Goal: Find specific page/section: Find specific page/section

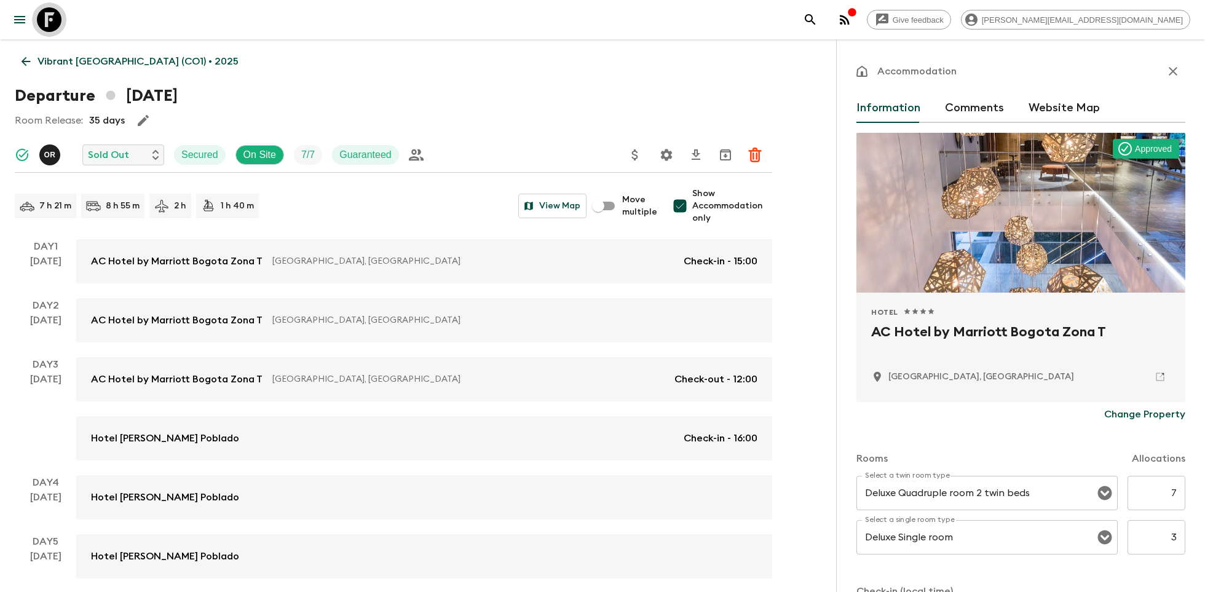
click at [49, 17] on icon at bounding box center [49, 19] width 25 height 25
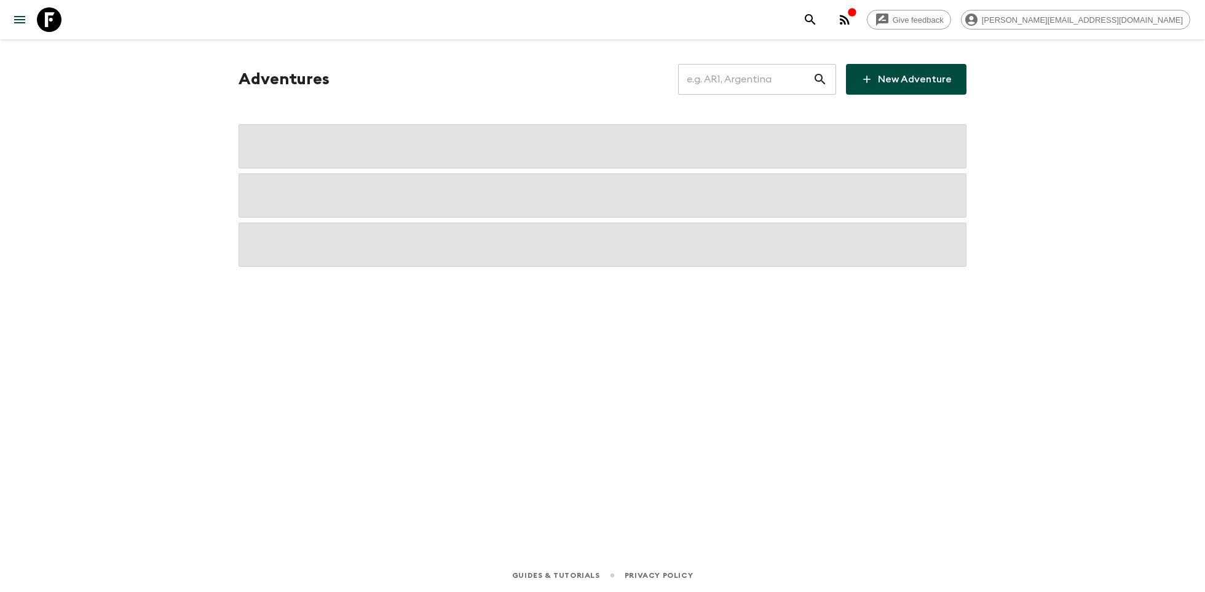
click at [745, 88] on input "text" at bounding box center [745, 79] width 135 height 34
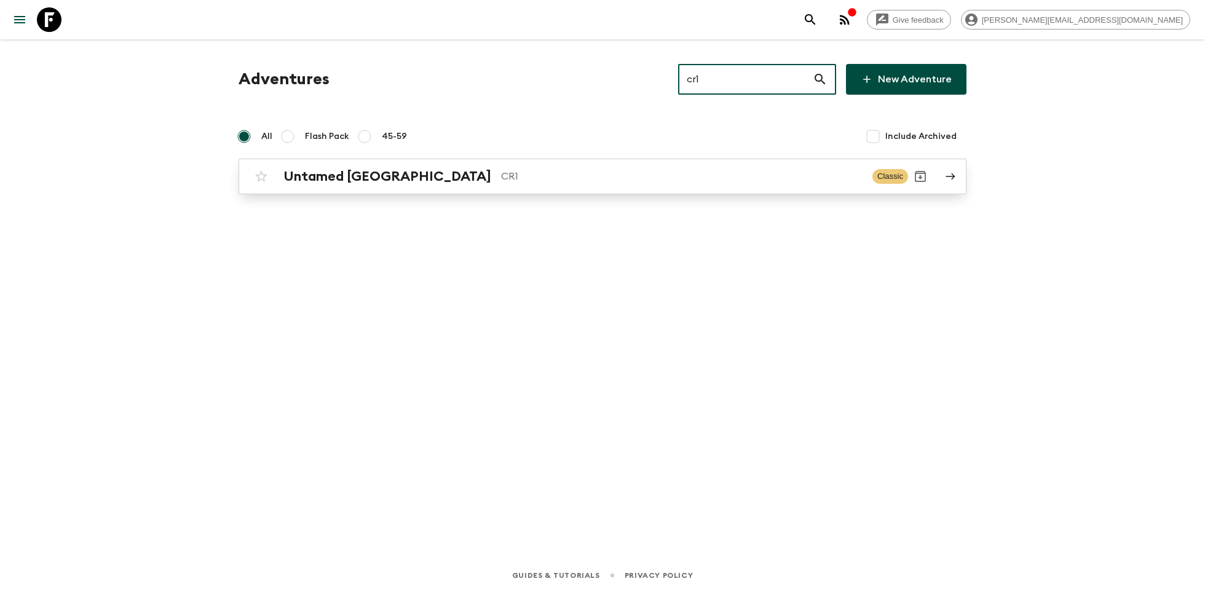
type input "cr1"
click at [499, 184] on div "Untamed [GEOGRAPHIC_DATA] CR1 Classic" at bounding box center [578, 176] width 659 height 25
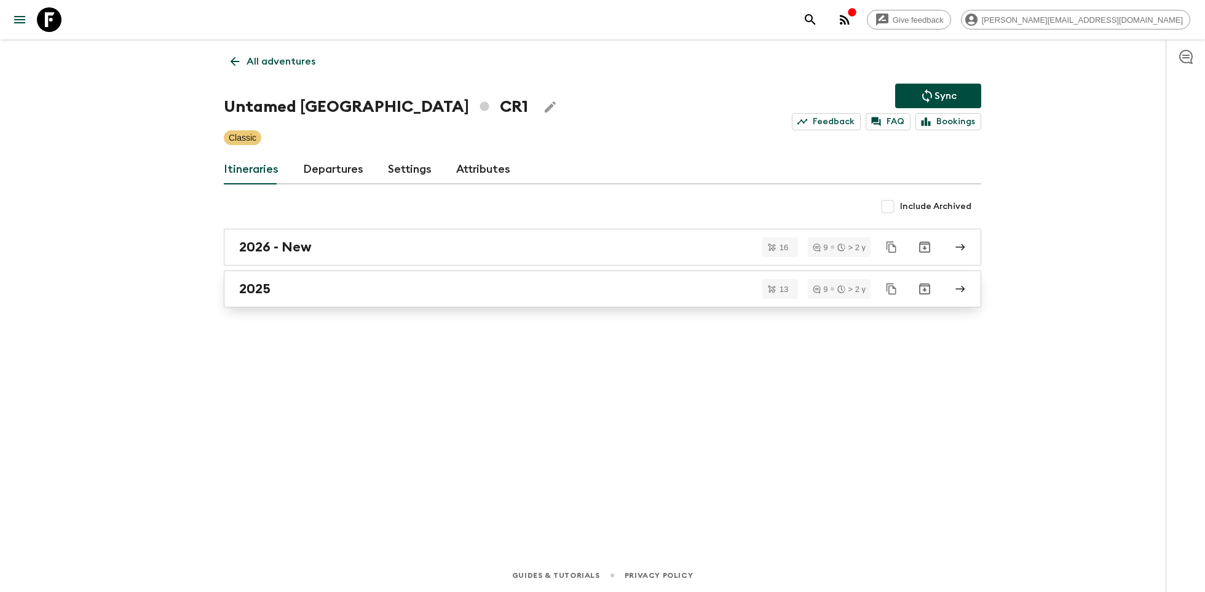
click at [335, 284] on div "2025" at bounding box center [591, 289] width 704 height 16
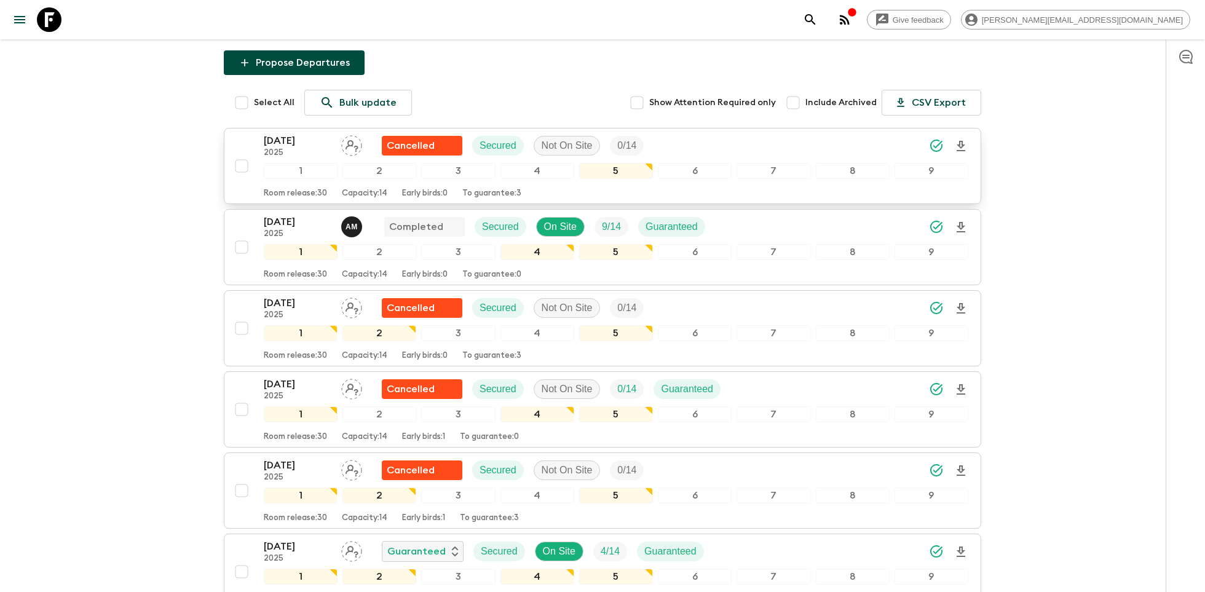
scroll to position [107, 0]
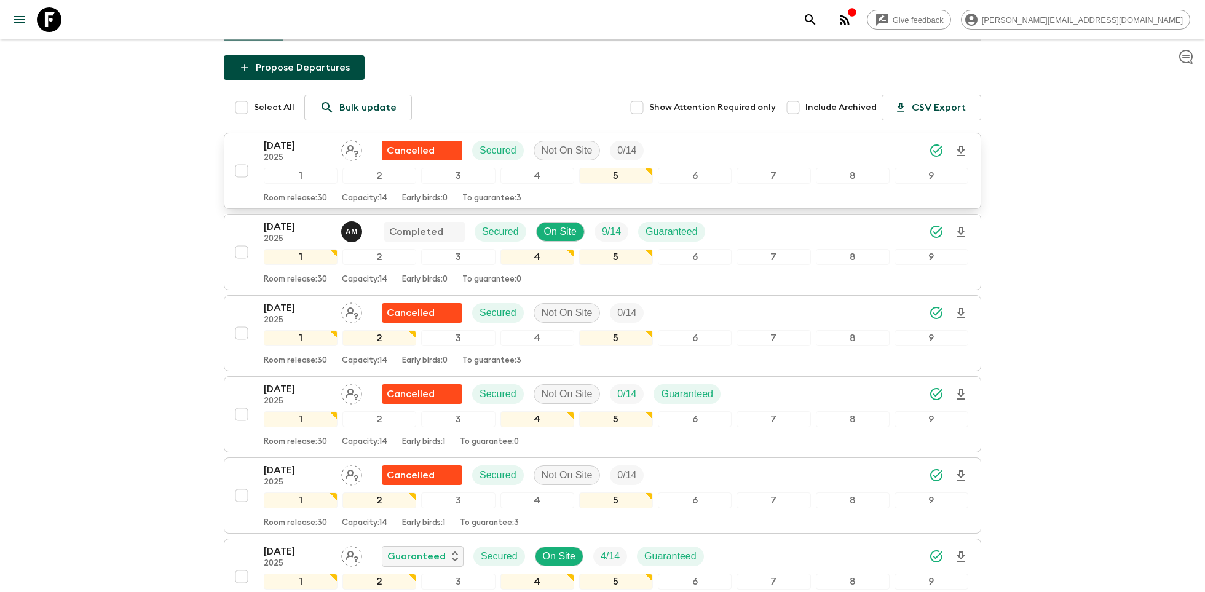
click at [240, 167] on input "checkbox" at bounding box center [241, 171] width 25 height 25
checkbox input "true"
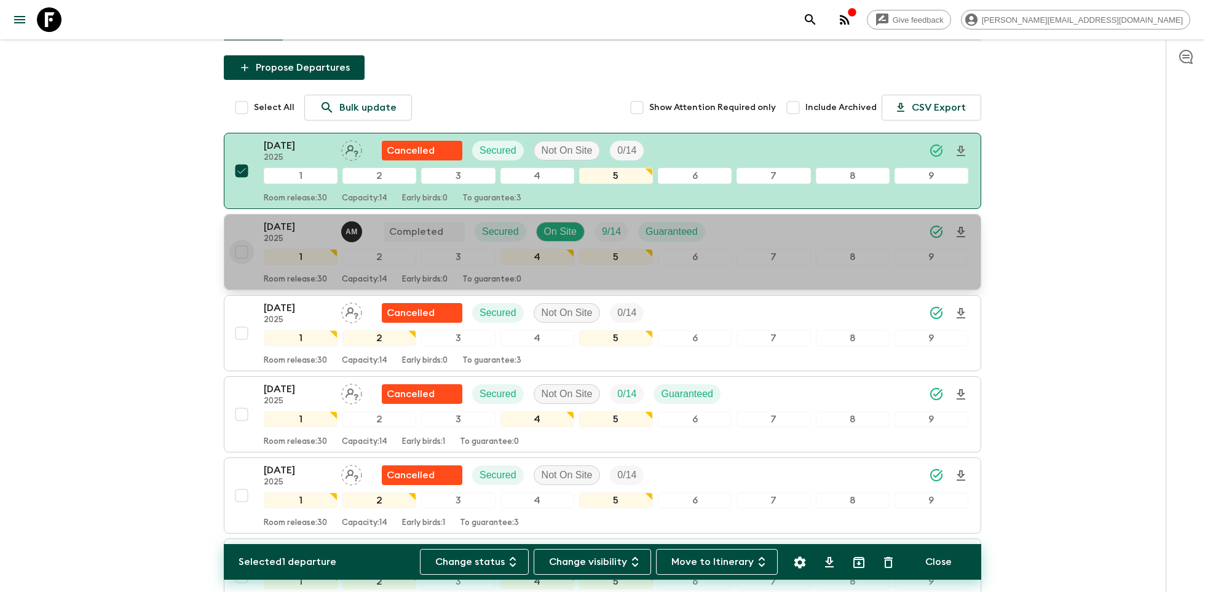
click at [240, 251] on input "checkbox" at bounding box center [241, 252] width 25 height 25
checkbox input "true"
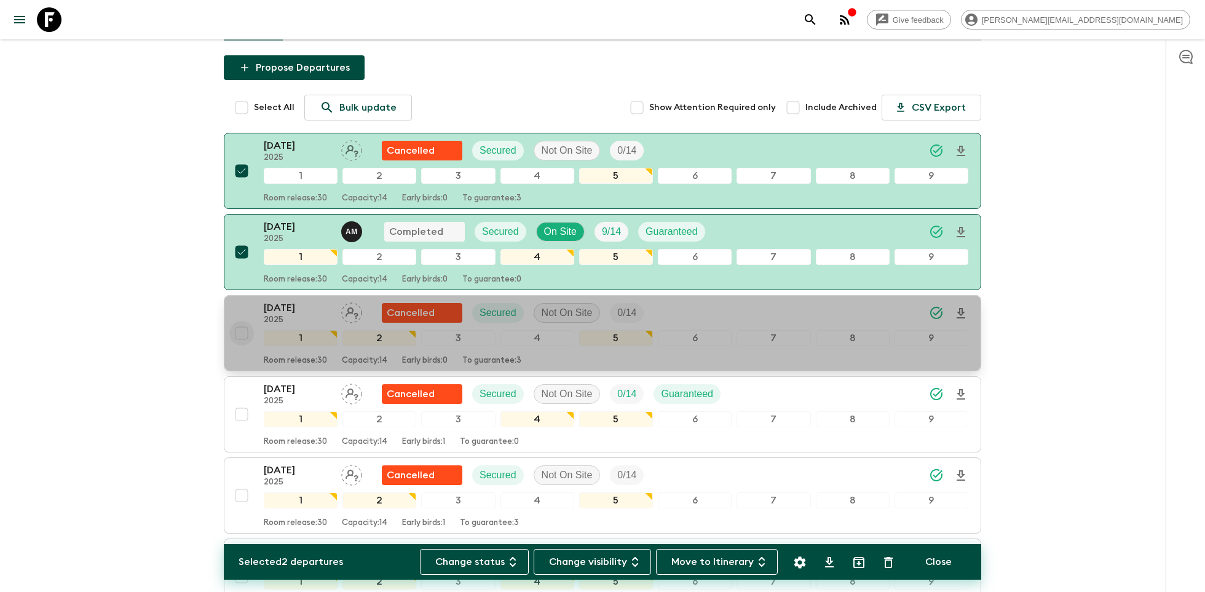
click at [242, 334] on input "checkbox" at bounding box center [241, 333] width 25 height 25
checkbox input "true"
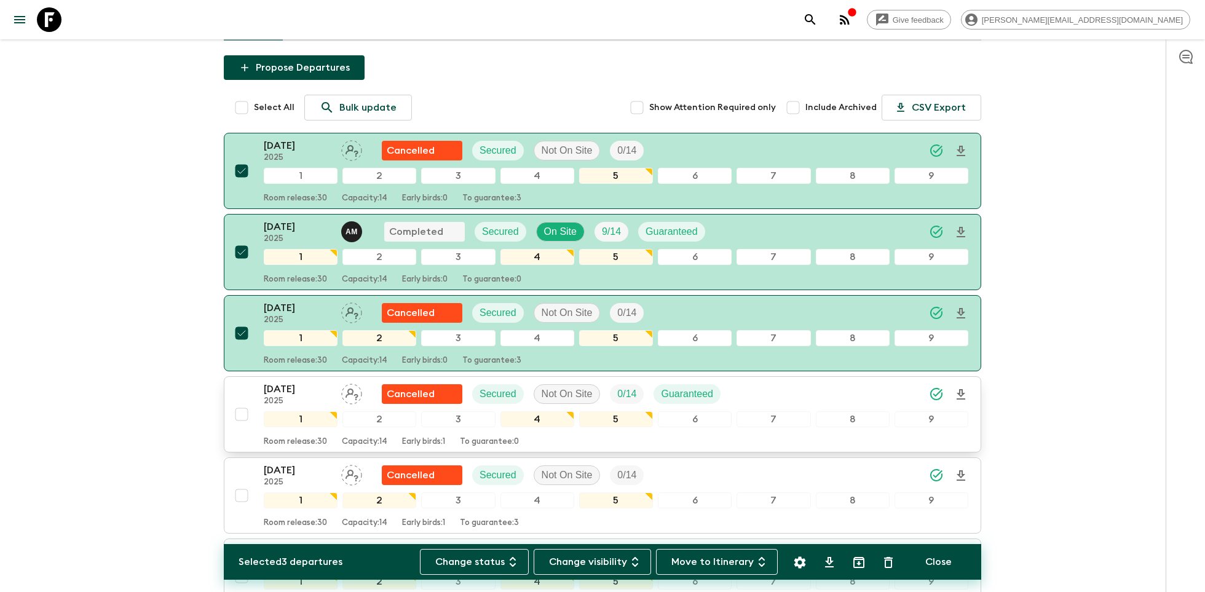
click at [242, 408] on input "checkbox" at bounding box center [241, 414] width 25 height 25
checkbox input "true"
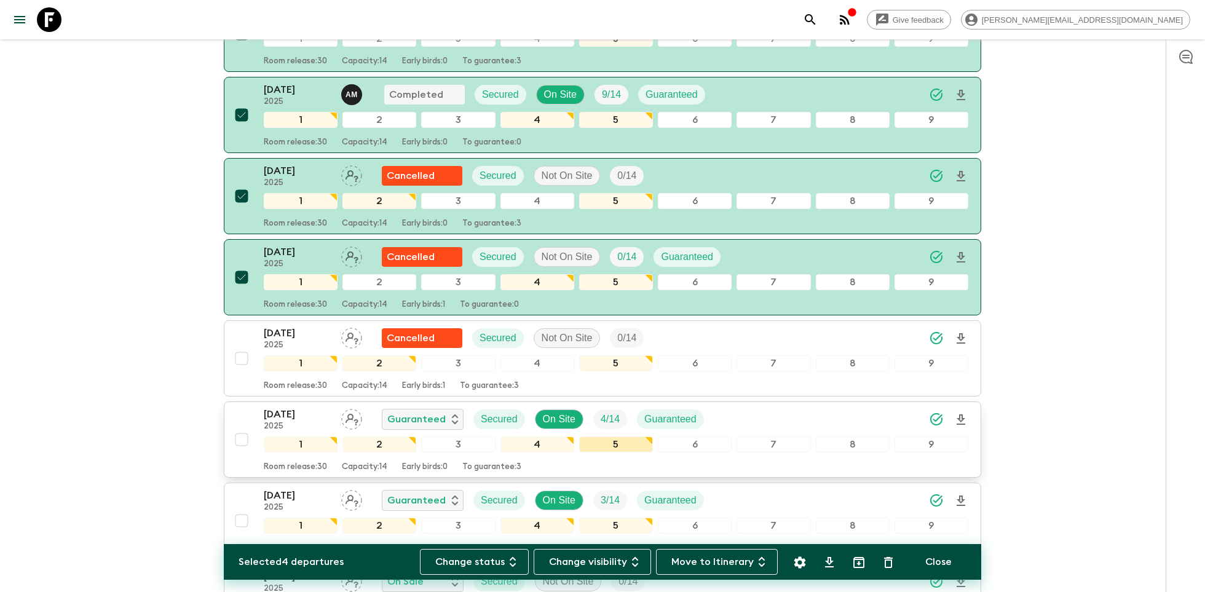
scroll to position [269, 0]
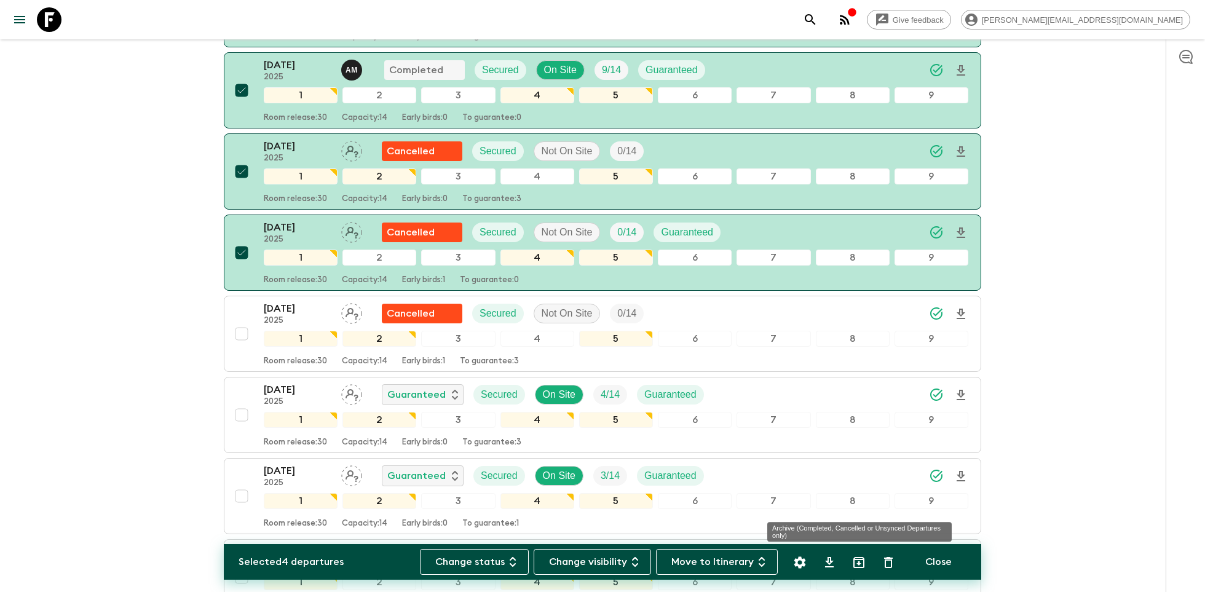
click at [855, 563] on icon "Archive (Completed, Cancelled or Unsynced Departures only)" at bounding box center [859, 562] width 15 height 15
checkbox input "false"
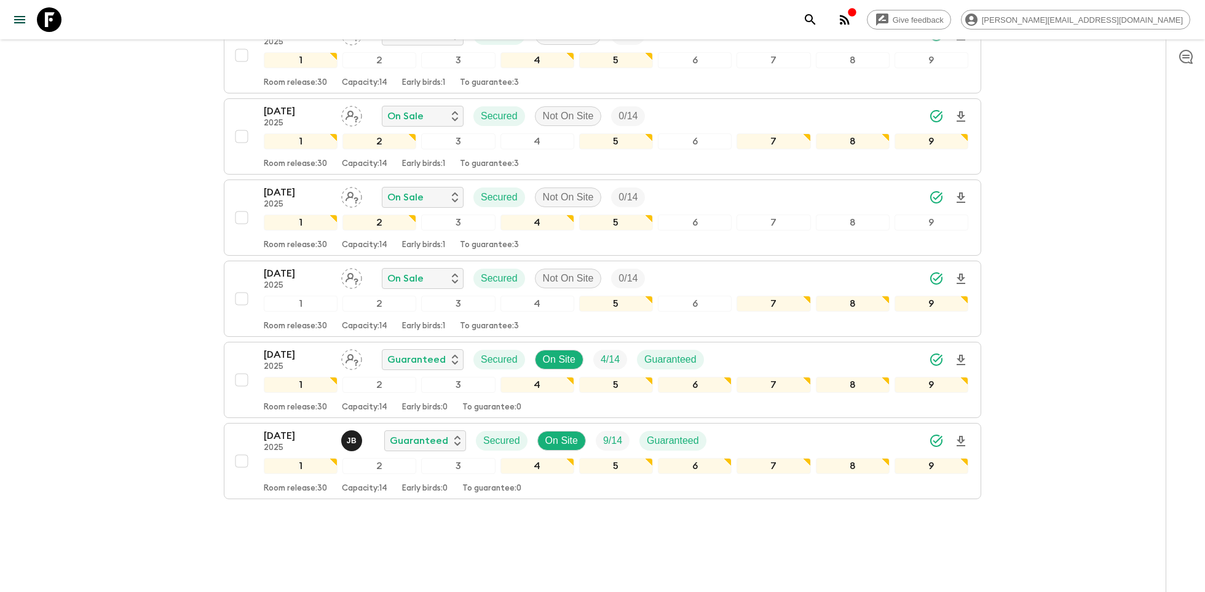
scroll to position [469, 0]
